Goal: Find specific page/section: Find specific page/section

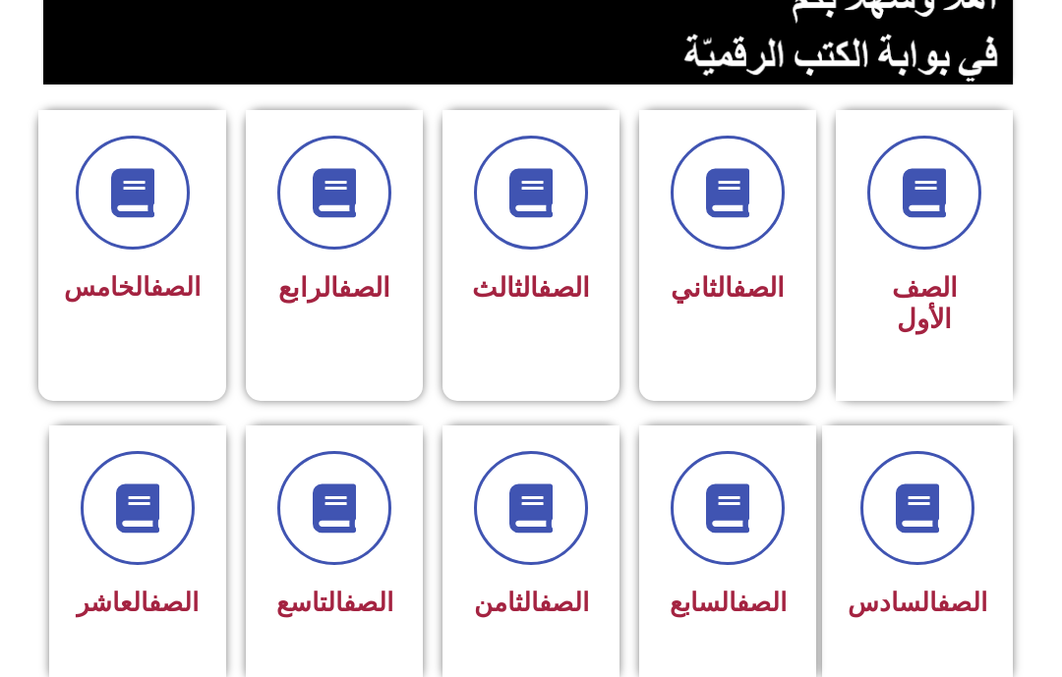
scroll to position [442, 0]
click at [568, 576] on div "الصف الثامن" at bounding box center [531, 539] width 126 height 177
click at [565, 575] on div "الصف الثامن" at bounding box center [531, 539] width 126 height 177
click at [539, 589] on link "الصف" at bounding box center [564, 602] width 50 height 29
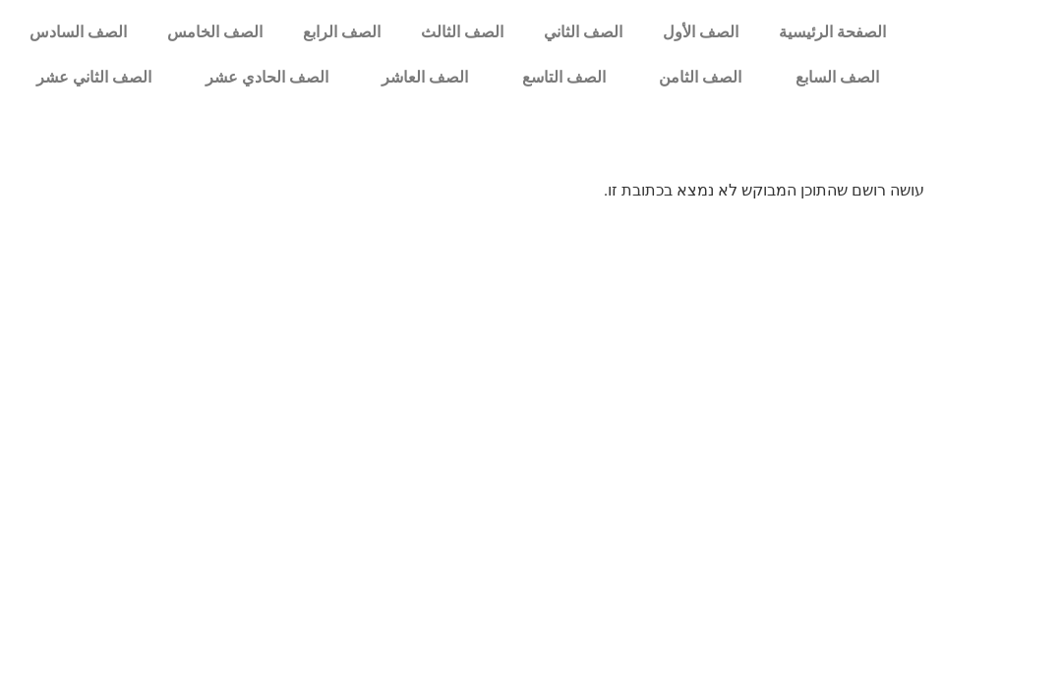
click at [690, 74] on link "الصف الثامن" at bounding box center [700, 77] width 137 height 45
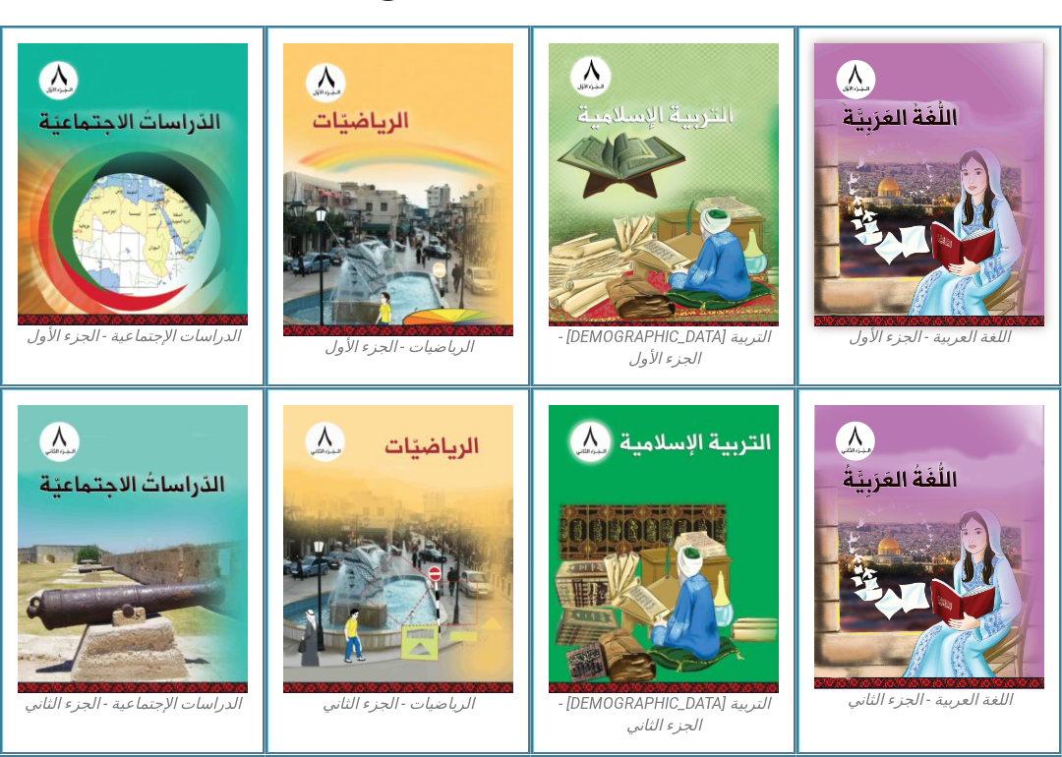
scroll to position [533, 0]
click at [1043, 168] on img at bounding box center [929, 184] width 230 height 283
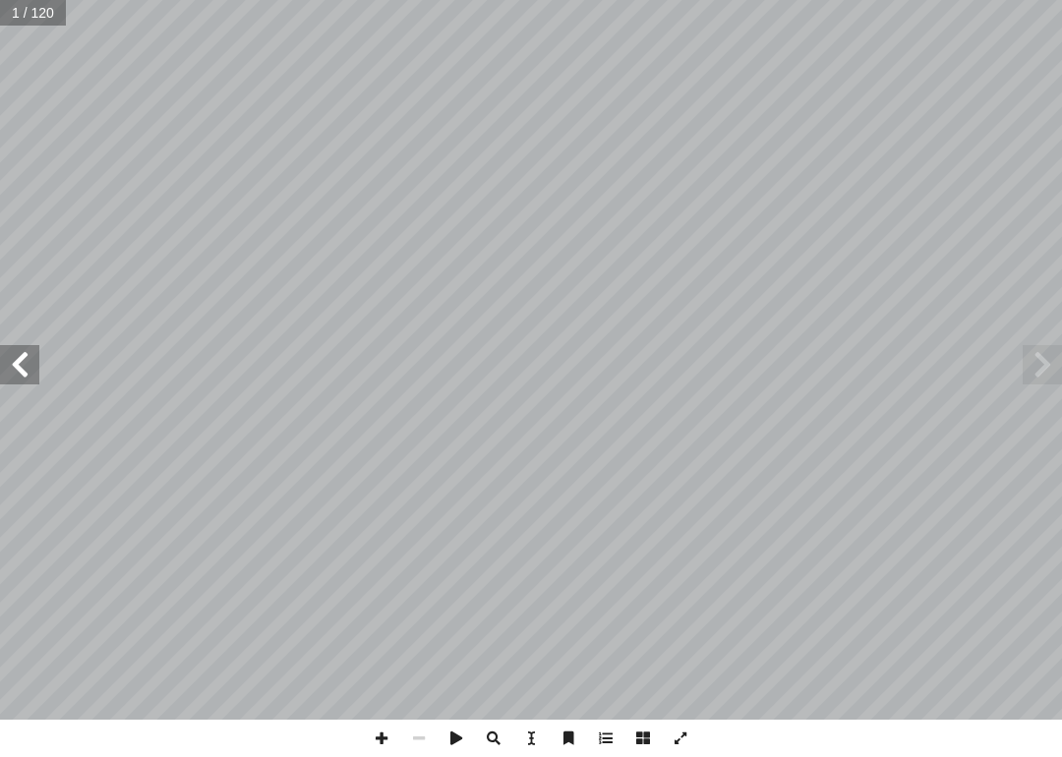
click at [33, 380] on span at bounding box center [19, 364] width 39 height 39
click at [25, 367] on span at bounding box center [19, 364] width 39 height 39
click at [31, 371] on span at bounding box center [19, 364] width 39 height 39
click at [7, 368] on span at bounding box center [19, 364] width 39 height 39
click at [36, 367] on span at bounding box center [19, 364] width 39 height 39
